Goal: Transaction & Acquisition: Purchase product/service

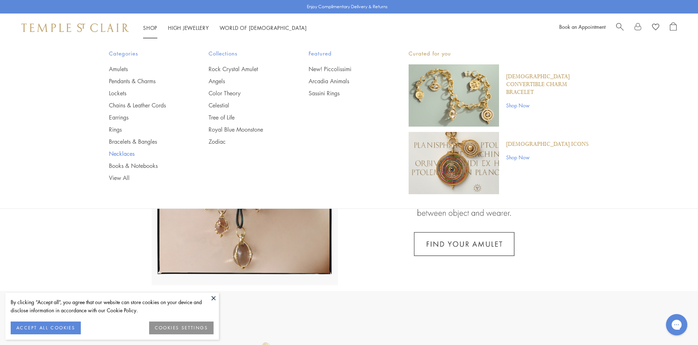
click at [130, 155] on link "Necklaces" at bounding box center [144, 154] width 71 height 8
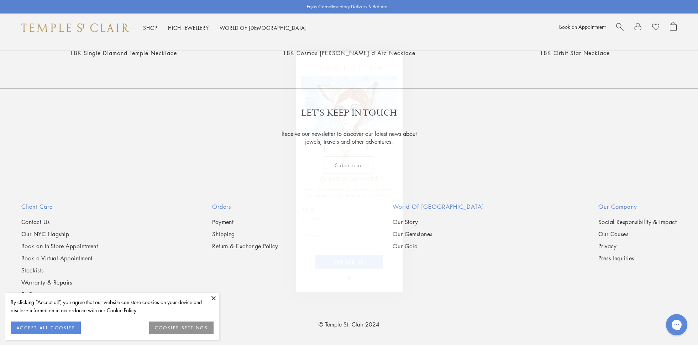
scroll to position [1304, 0]
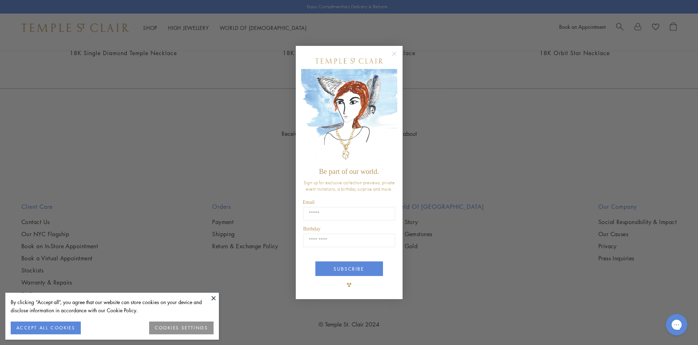
click at [394, 111] on img "POPUP Form" at bounding box center [349, 116] width 96 height 95
click at [396, 55] on circle "Close dialog" at bounding box center [393, 54] width 9 height 9
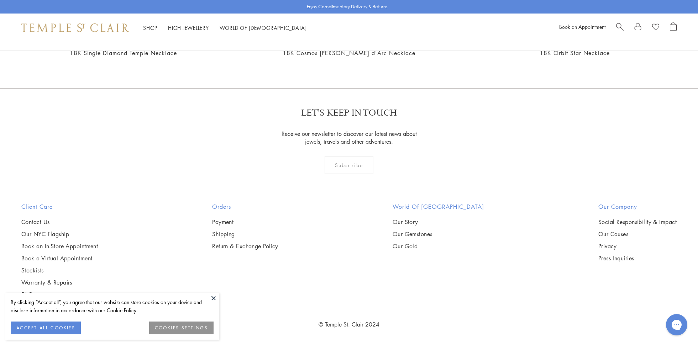
click at [394, 65] on div "Close dialog Be part of our world. Sign up for exclusive collection previews, p…" at bounding box center [349, 198] width 107 height 267
click at [0, 0] on img at bounding box center [0, 0] width 0 height 0
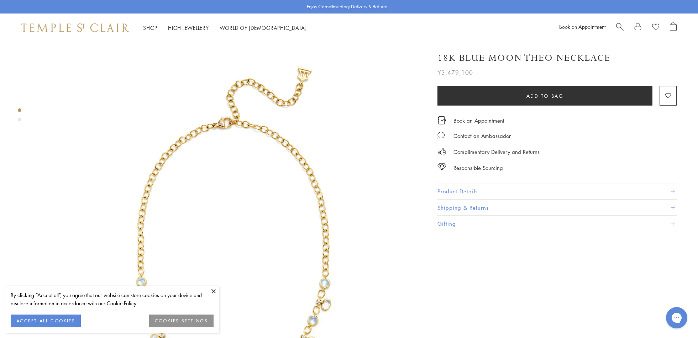
scroll to position [163, 0]
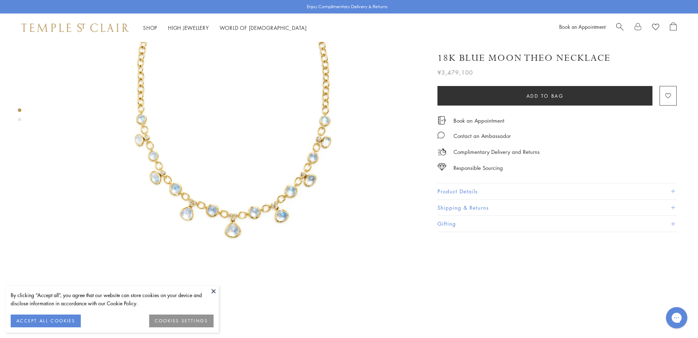
click at [460, 192] on button "Product Details" at bounding box center [556, 192] width 239 height 16
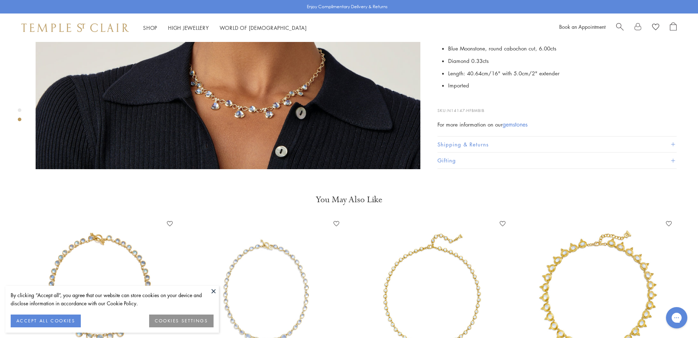
scroll to position [489, 0]
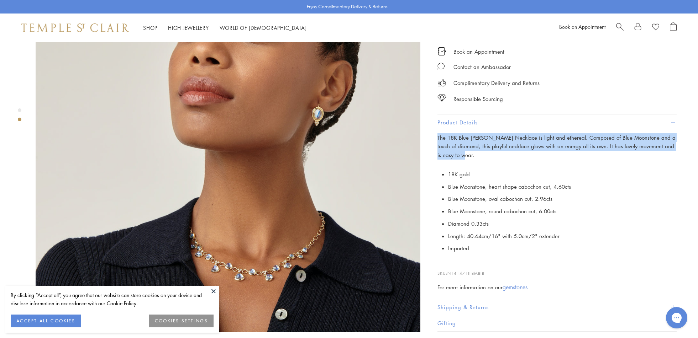
drag, startPoint x: 437, startPoint y: 125, endPoint x: 466, endPoint y: 141, distance: 33.4
click at [466, 143] on p "The 18K Blue [PERSON_NAME] Necklace is light and ethereal. Composed of Blue Moo…" at bounding box center [556, 146] width 239 height 26
drag, startPoint x: 466, startPoint y: 141, endPoint x: 466, endPoint y: 135, distance: 6.0
copy span "The 18K Blue [PERSON_NAME] Necklace is light and ethereal. Composed of Blue Moo…"
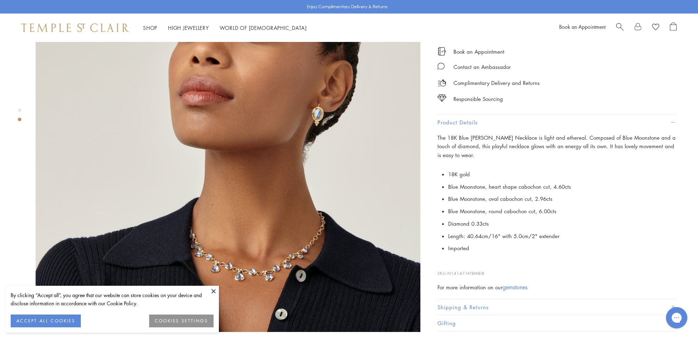
click at [523, 246] on div "The 18K Blue [PERSON_NAME] Necklace is light and ethereal. Composed of Blue Moo…" at bounding box center [556, 212] width 239 height 159
click at [20, 111] on div "Product gallery navigation" at bounding box center [20, 110] width 4 height 4
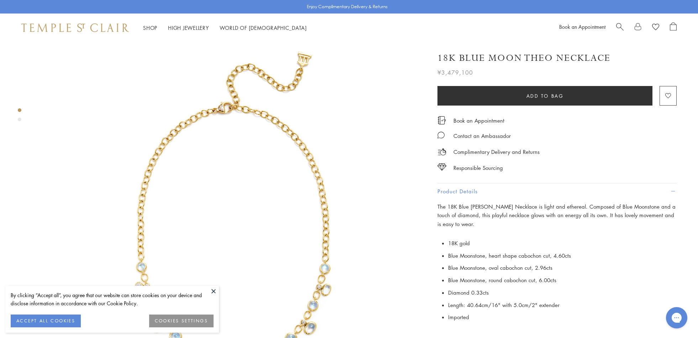
scroll to position [14, 0]
click at [18, 120] on div "Product gallery navigation" at bounding box center [20, 120] width 4 height 4
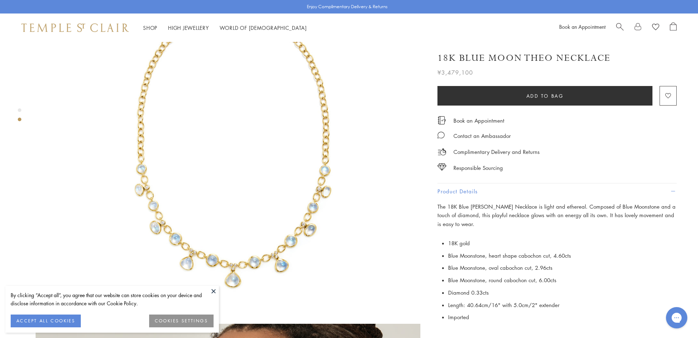
scroll to position [72, 0]
